Goal: Task Accomplishment & Management: Use online tool/utility

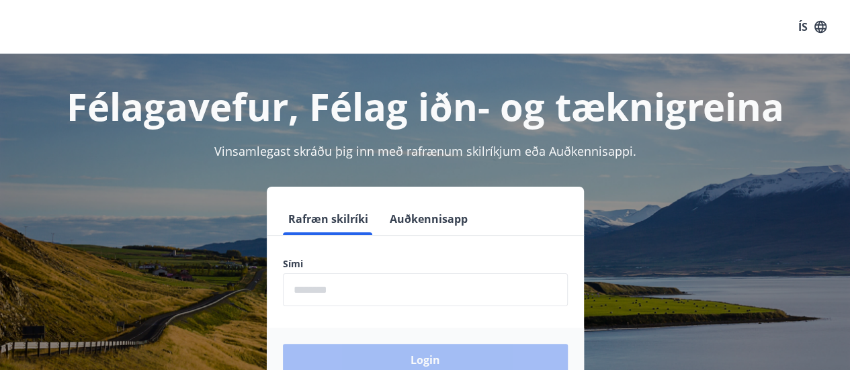
click at [393, 276] on input "phone" at bounding box center [425, 289] width 285 height 33
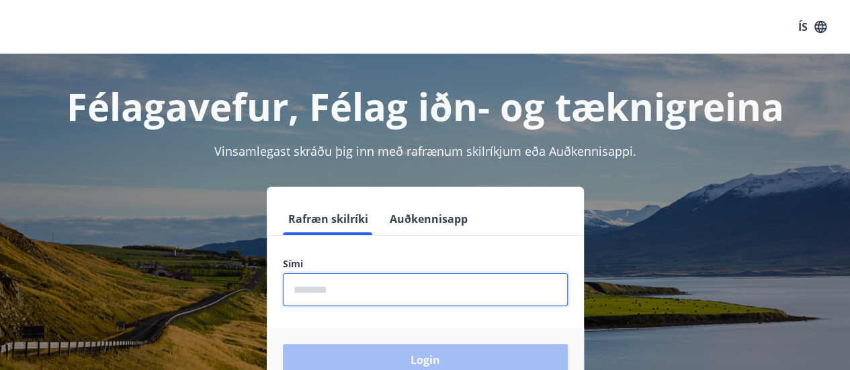
type input "********"
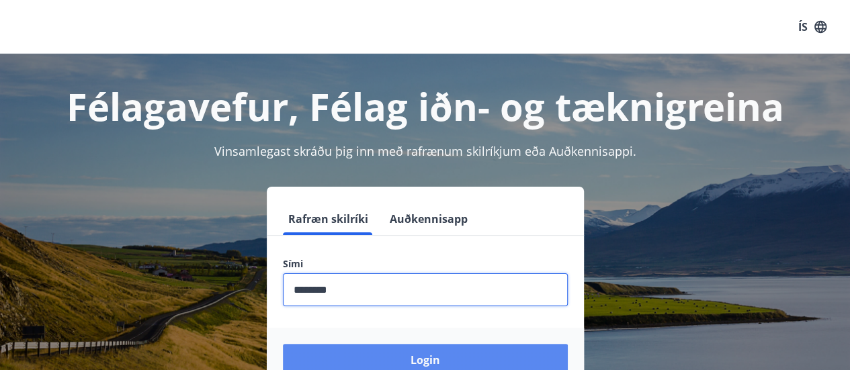
click at [411, 359] on button "Login" at bounding box center [425, 360] width 285 height 32
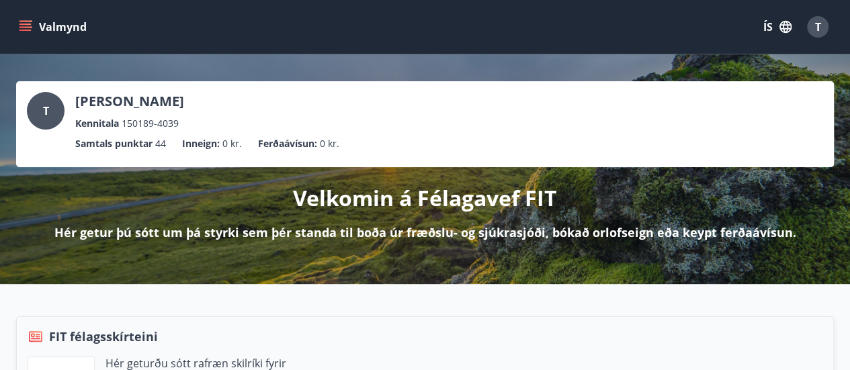
click at [783, 30] on icon "button" at bounding box center [785, 27] width 12 height 12
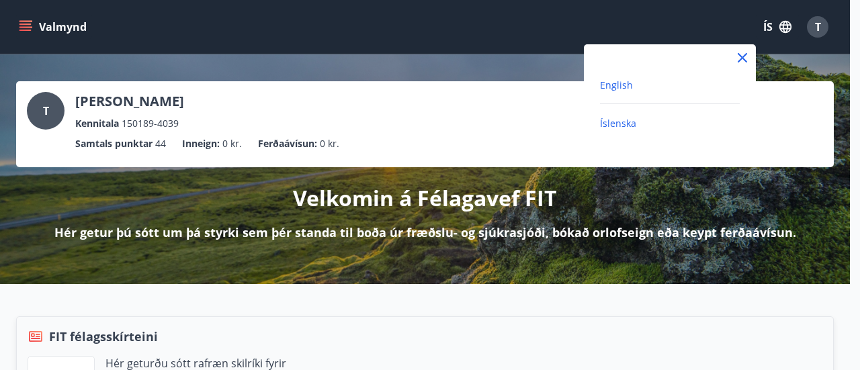
click at [619, 83] on span "English" at bounding box center [616, 85] width 33 height 13
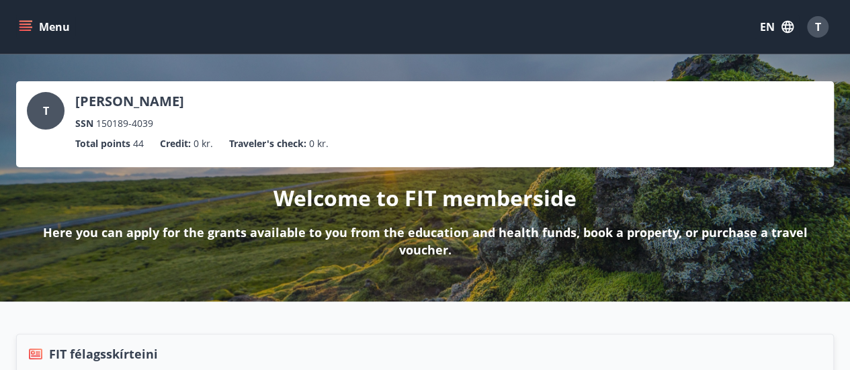
click at [30, 32] on icon "menu" at bounding box center [25, 26] width 13 height 13
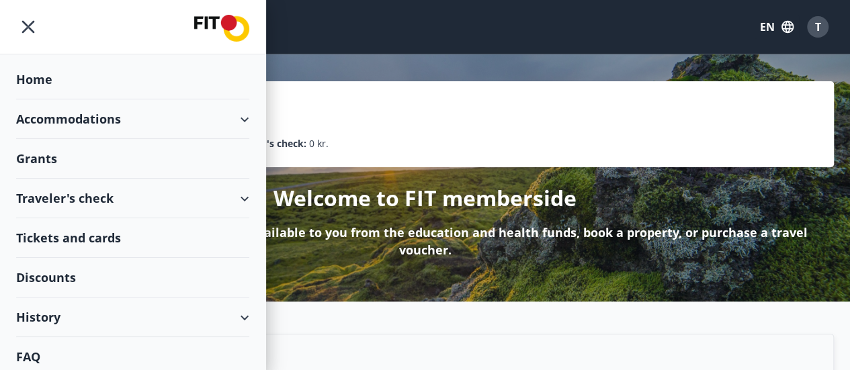
click at [97, 122] on div "Accommodations" at bounding box center [132, 119] width 233 height 40
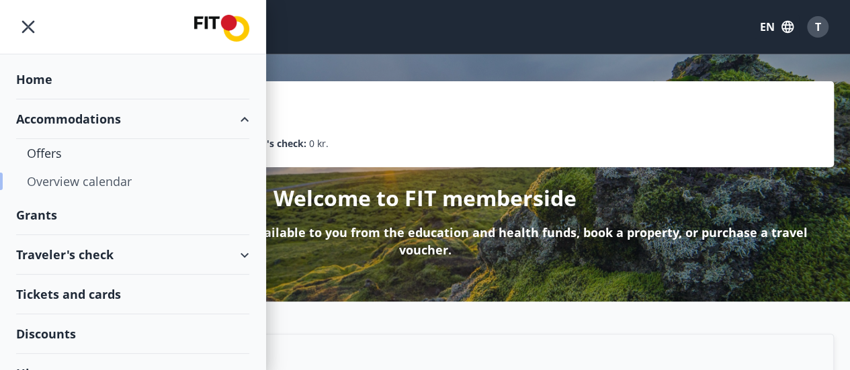
click at [92, 176] on div "Overview calendar" at bounding box center [133, 181] width 212 height 28
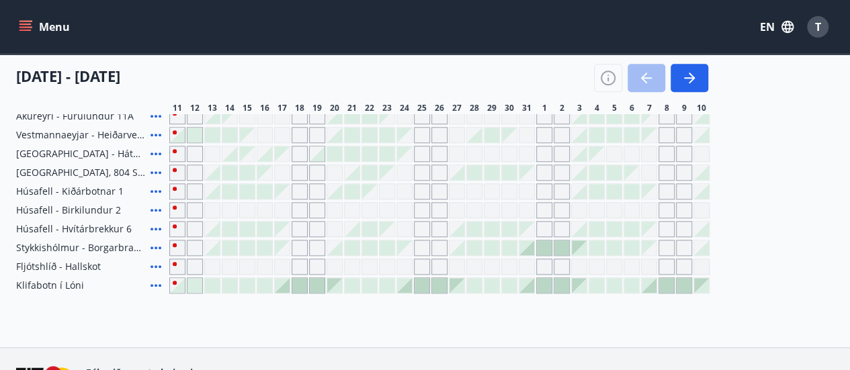
scroll to position [604, 0]
